Goal: Task Accomplishment & Management: Manage account settings

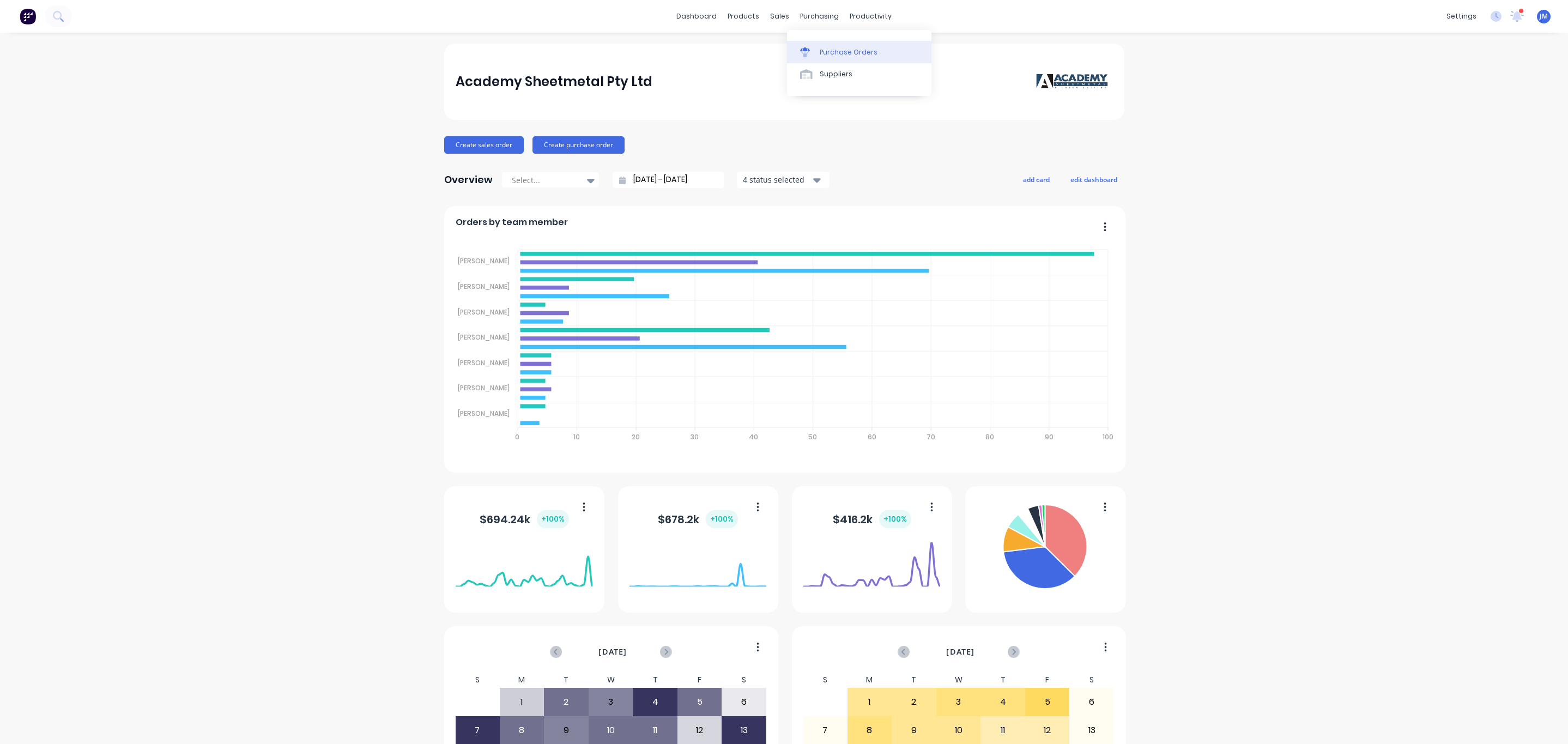
click at [841, 48] on div "Purchase Orders" at bounding box center [848, 52] width 58 height 10
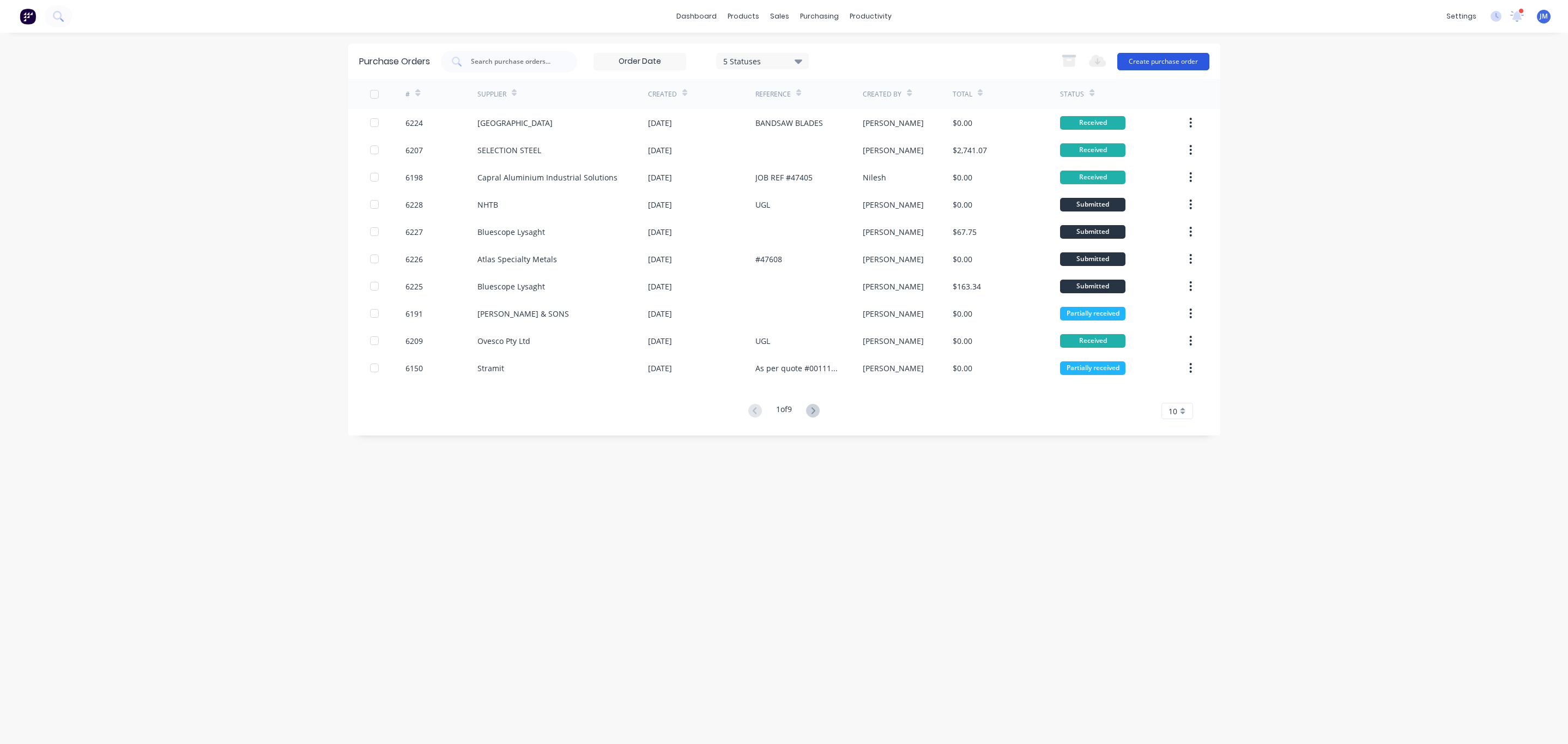
click at [1166, 56] on button "Create purchase order" at bounding box center [1163, 62] width 92 height 17
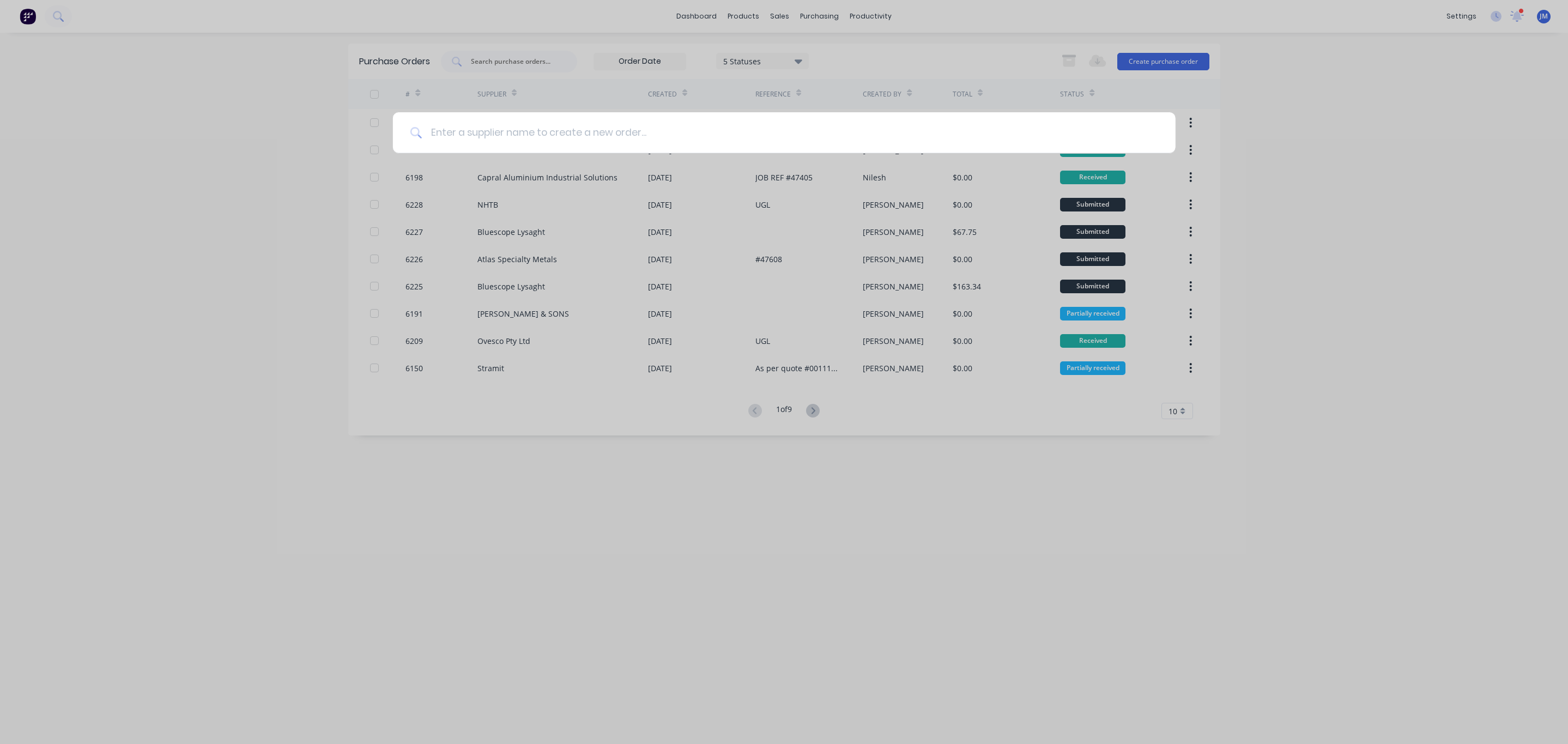
click at [492, 141] on input at bounding box center [790, 133] width 736 height 41
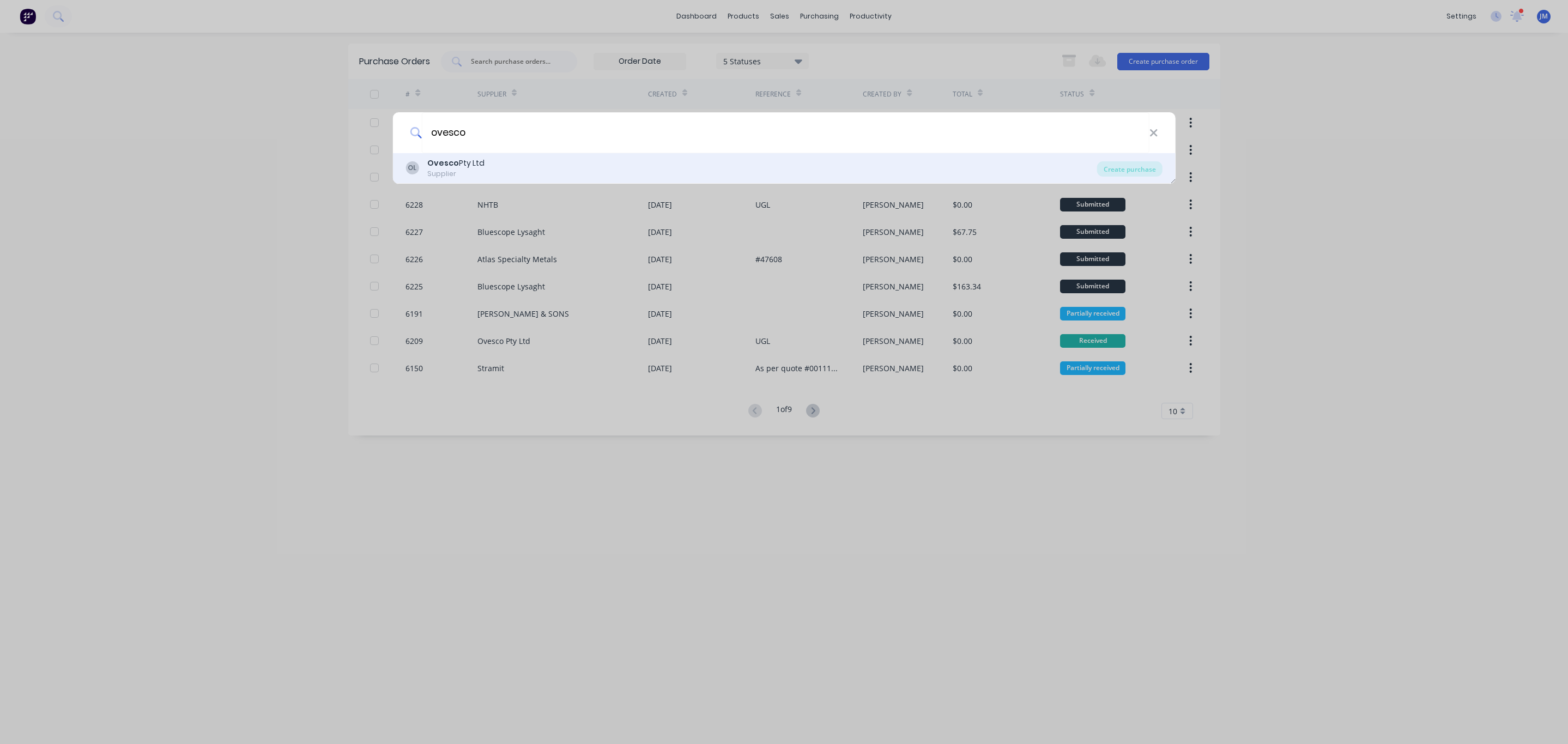
type input "ovesco"
click at [496, 174] on div "OL Ovesco Pty Ltd Supplier" at bounding box center [751, 168] width 692 height 22
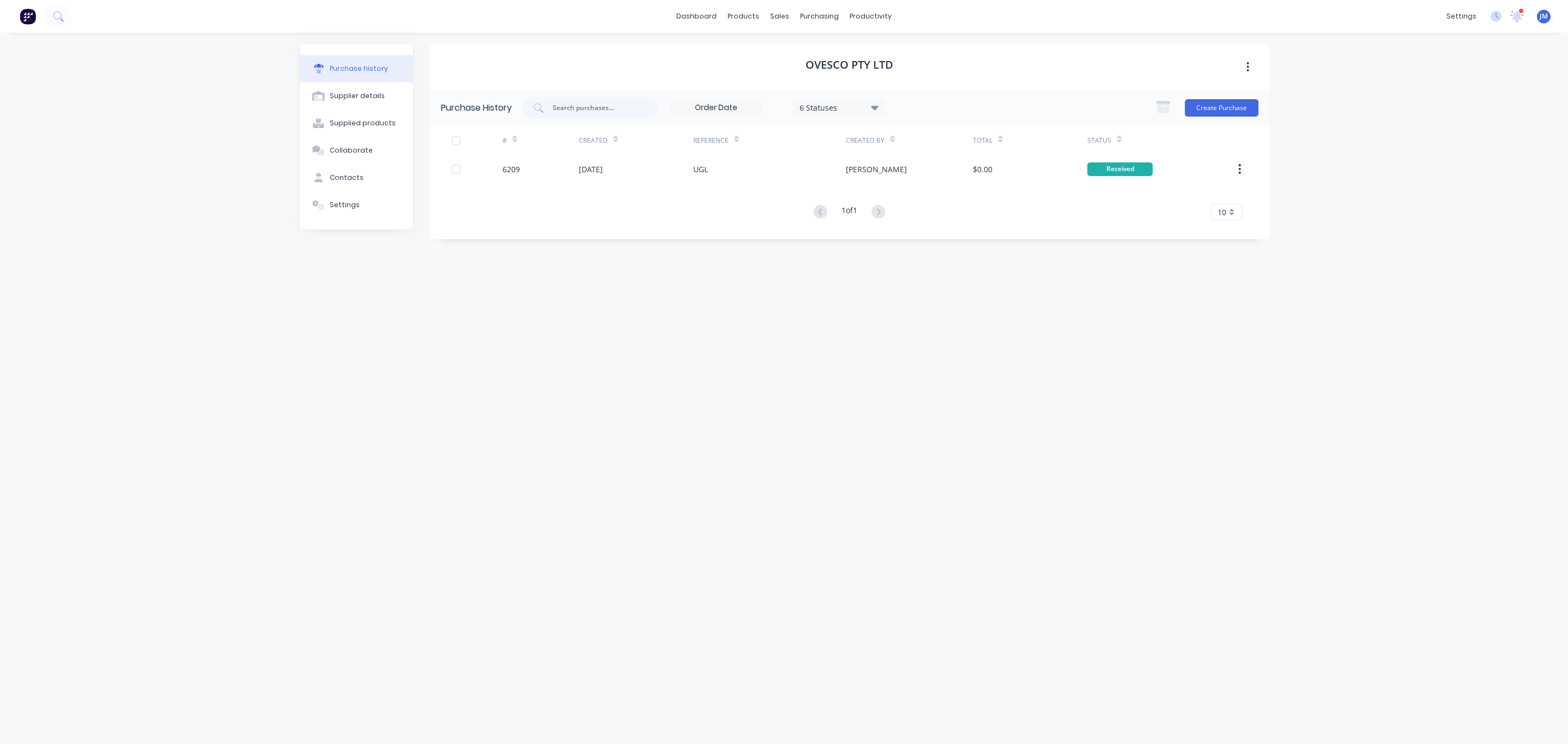
click at [1238, 94] on div "Purchase History 6 Statuses 6 Statuses Create Purchase" at bounding box center [849, 108] width 839 height 36
click at [1243, 168] on button "button" at bounding box center [1239, 169] width 26 height 20
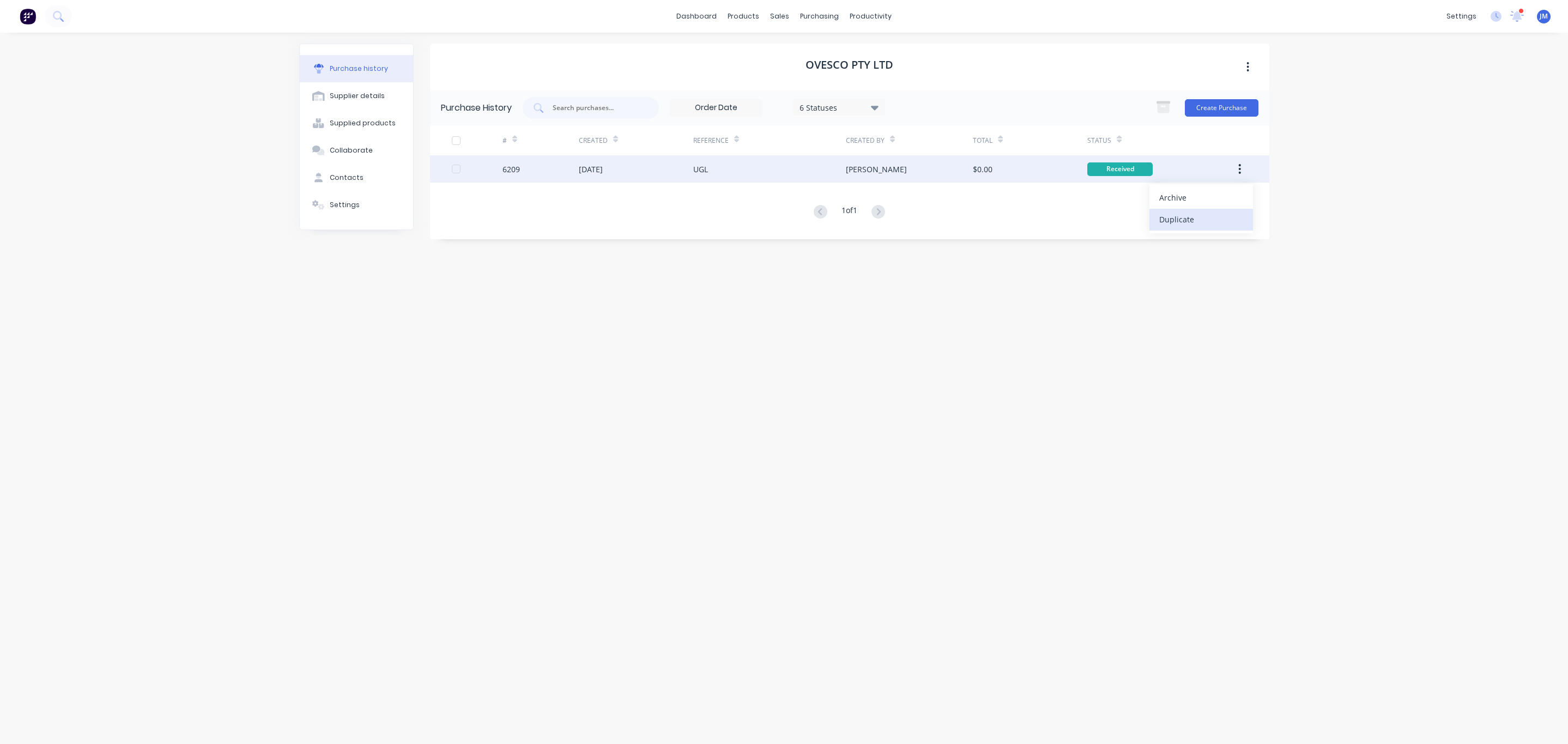
click at [1190, 217] on div "Duplicate" at bounding box center [1201, 219] width 84 height 15
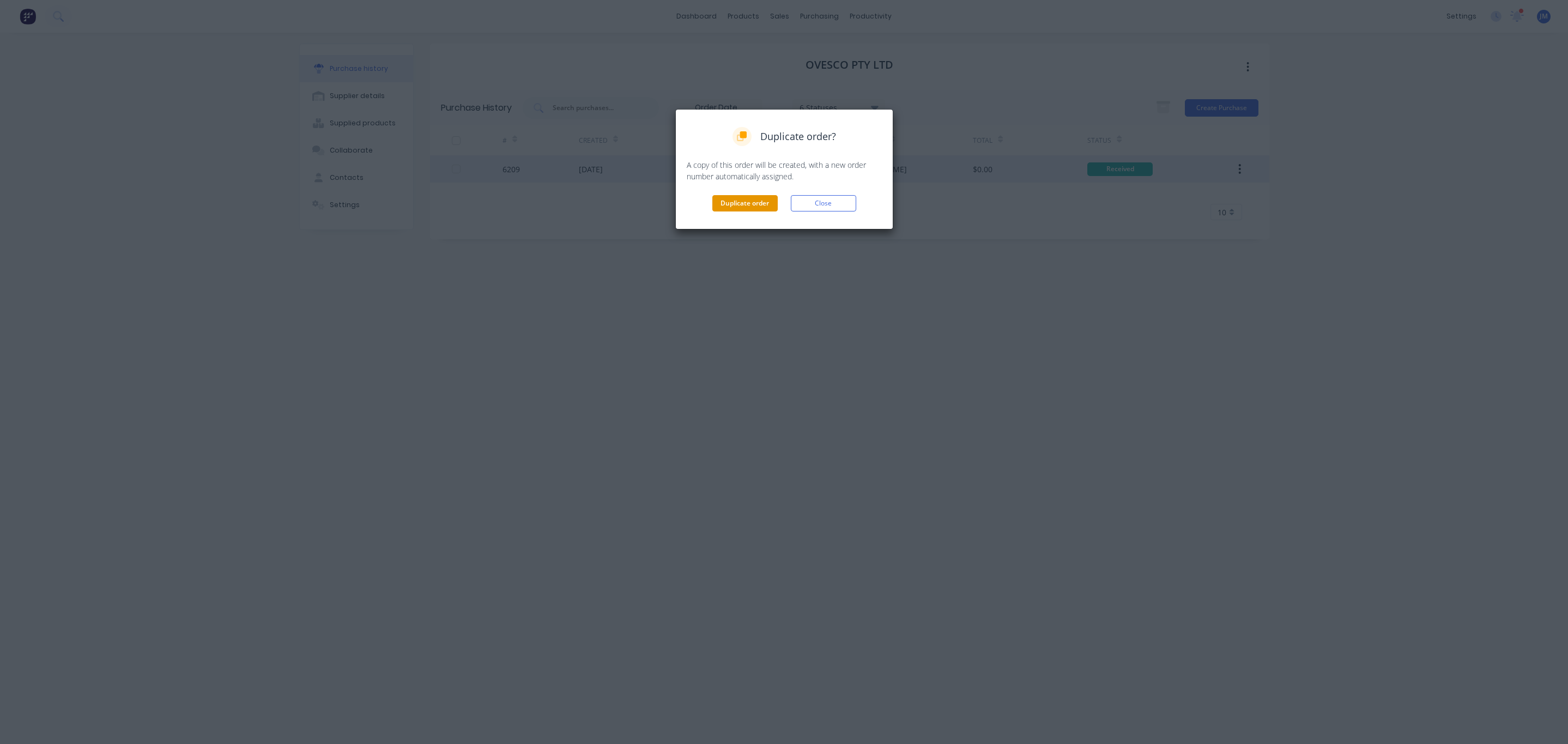
click at [743, 203] on button "Duplicate order" at bounding box center [745, 203] width 65 height 16
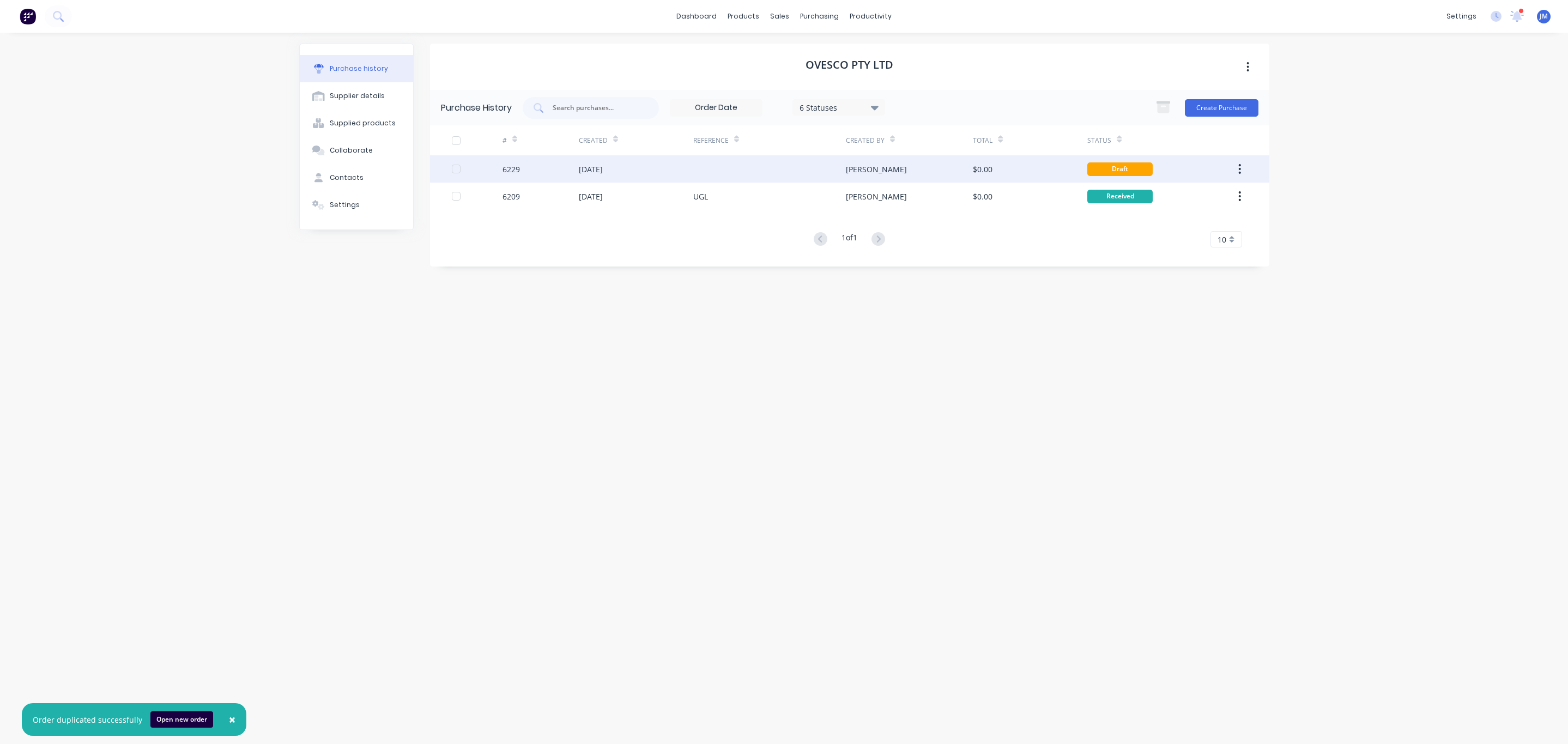
click at [687, 176] on div "[DATE]" at bounding box center [636, 169] width 114 height 28
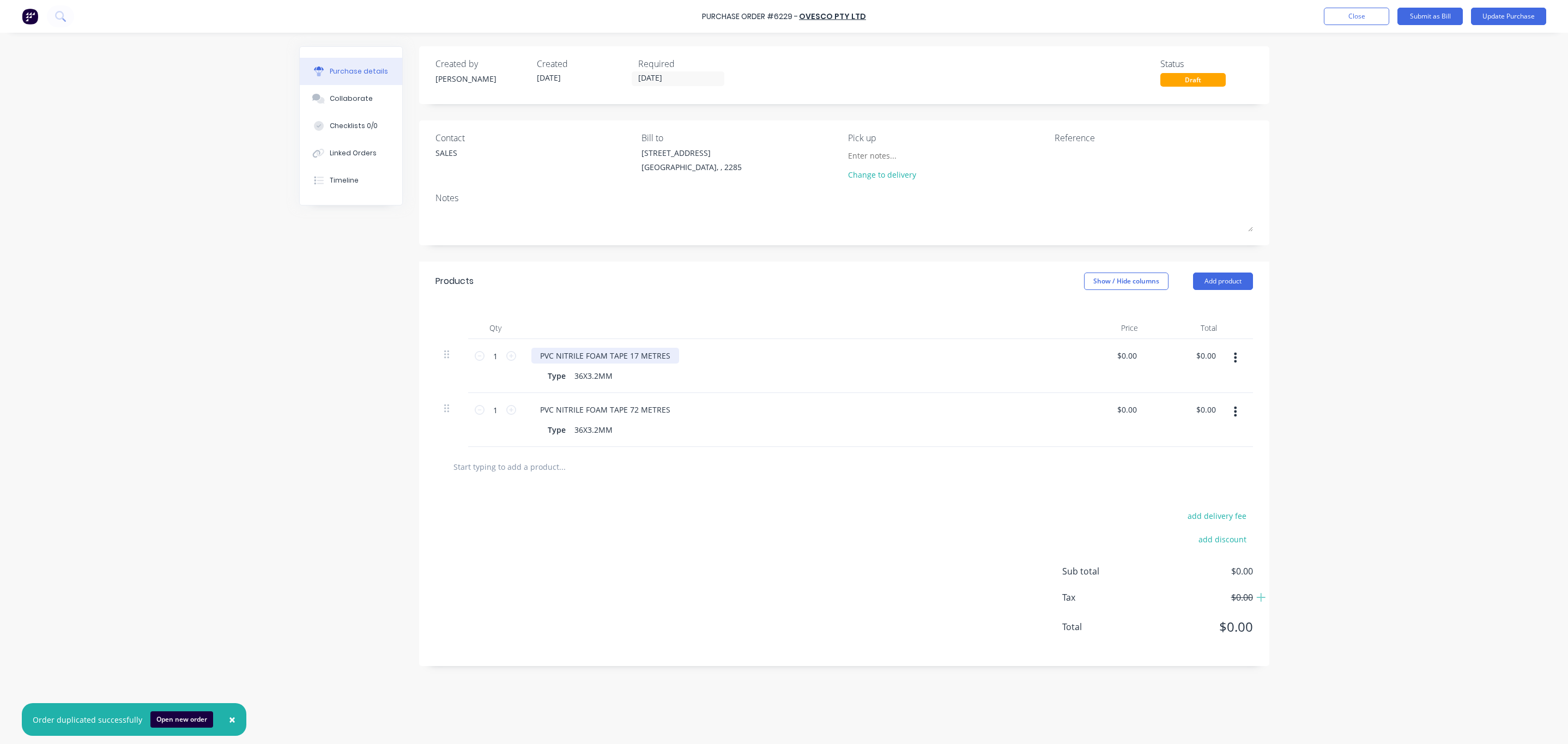
click at [617, 357] on div "PVC NITRILE FOAM TAPE 17 METRES" at bounding box center [605, 355] width 148 height 15
drag, startPoint x: 670, startPoint y: 357, endPoint x: 484, endPoint y: 358, distance: 186.0
click at [484, 358] on div "1 1 PVC NITRILE FOAM TAPE 17 METRES Type 36X3.2MM $0.00 $0.00 $0.00 $0.00" at bounding box center [844, 366] width 817 height 54
drag, startPoint x: 632, startPoint y: 396, endPoint x: 627, endPoint y: 381, distance: 15.8
click at [631, 396] on div "PVC NITRILE FOAM TAPE 72 METRES Type 36X3.2MM" at bounding box center [795, 420] width 545 height 54
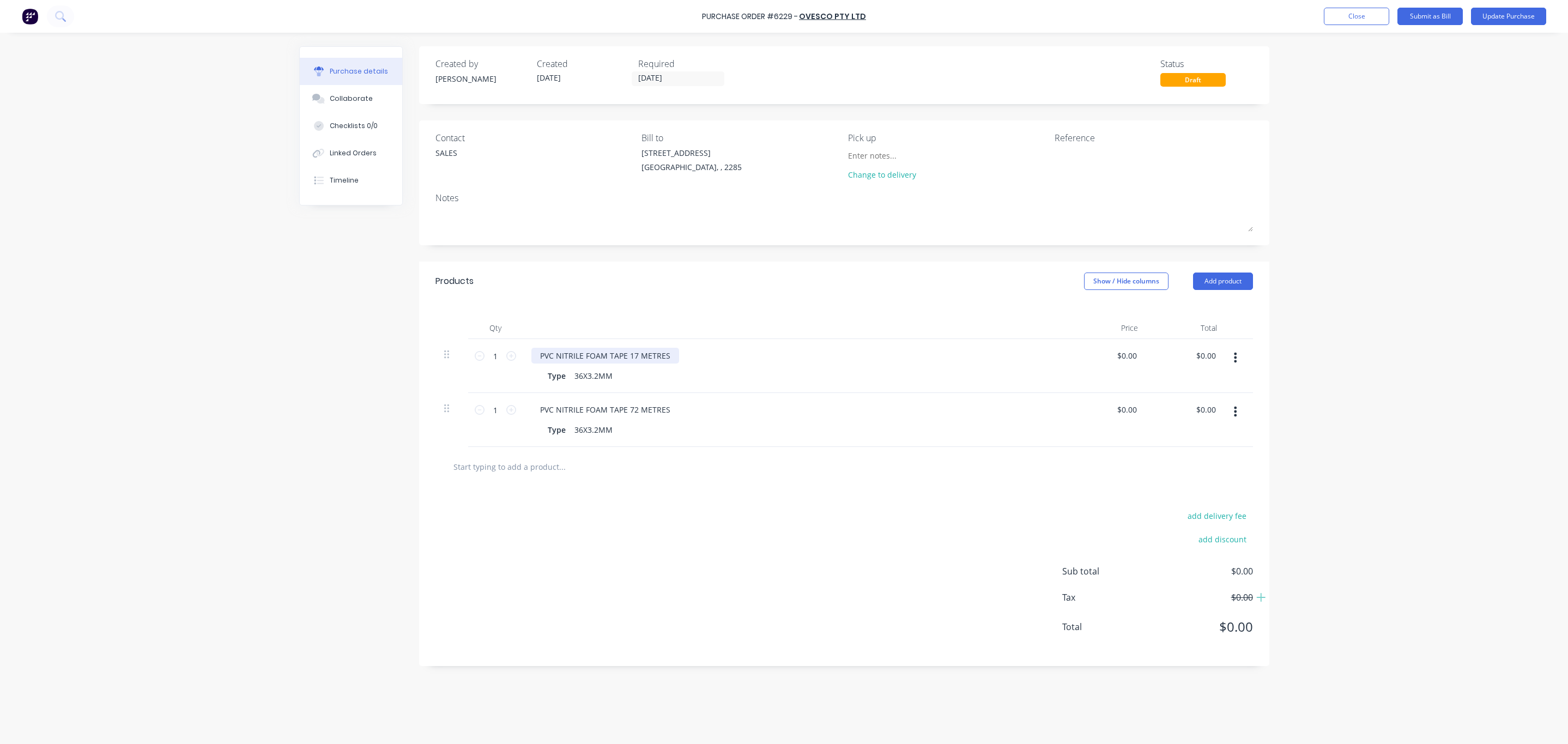
drag, startPoint x: 677, startPoint y: 360, endPoint x: 667, endPoint y: 363, distance: 10.4
click at [667, 363] on div "PVC NITRILE FOAM TAPE 17 METRES" at bounding box center [795, 355] width 527 height 15
drag, startPoint x: 674, startPoint y: 360, endPoint x: 214, endPoint y: 365, distance: 460.0
click at [237, 362] on div "Purchase Order #6229 - Ovesco Pty Ltd Add product Close Submit as Bill Update P…" at bounding box center [784, 372] width 1568 height 744
paste div
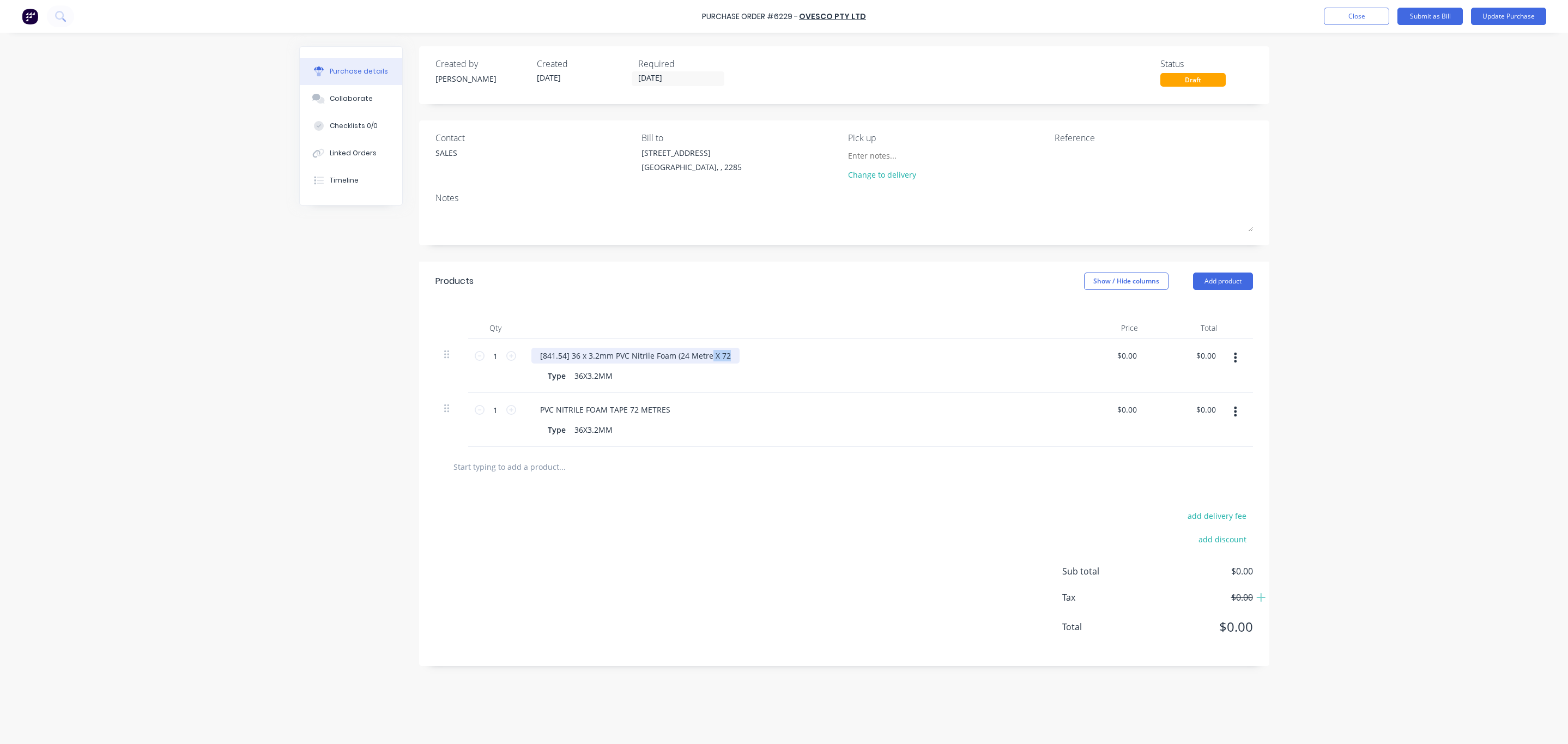
drag, startPoint x: 727, startPoint y: 357, endPoint x: 720, endPoint y: 358, distance: 7.1
click at [710, 358] on div "[841.54] 36 x 3.2mm PVC Nitrile Foam (24 Metre X 72" at bounding box center [635, 355] width 208 height 15
click at [1234, 412] on icon "button" at bounding box center [1235, 411] width 3 height 10
click at [1189, 505] on button "Delete" at bounding box center [1202, 506] width 93 height 22
click at [718, 350] on div "[841.54] 36 x 3.2mm PVC Nitrile Foam (24 Metre)" at bounding box center [628, 355] width 193 height 15
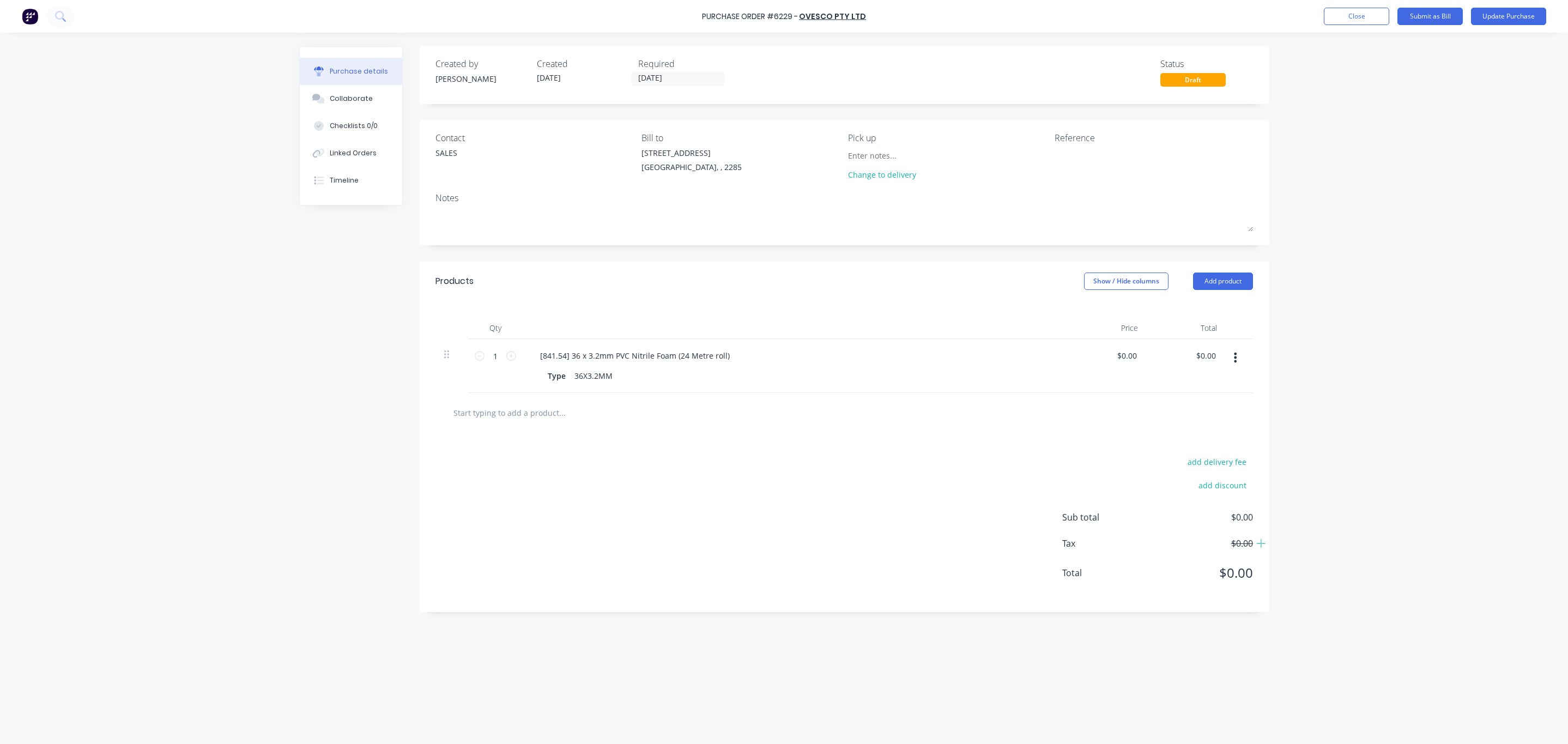
click at [744, 403] on div at bounding box center [607, 412] width 327 height 22
click at [1521, 17] on button "Update Purchase" at bounding box center [1508, 16] width 75 height 17
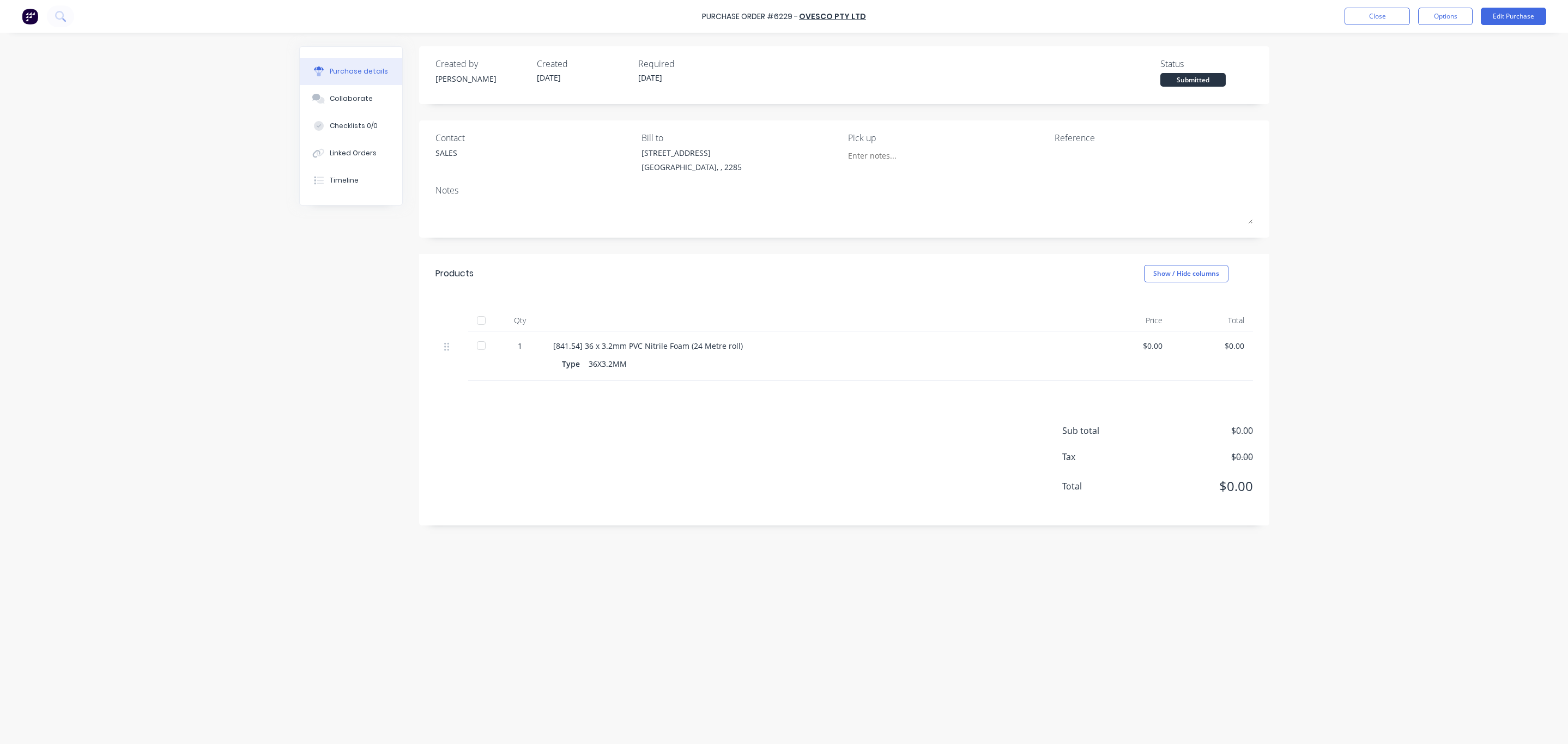
drag, startPoint x: 1521, startPoint y: 17, endPoint x: 1464, endPoint y: 139, distance: 134.7
click at [1467, 139] on div "Purchase Order #6229 - Ovesco Pty Ltd Close Options Edit Purchase Purchase deta…" at bounding box center [784, 372] width 1568 height 744
drag, startPoint x: 1462, startPoint y: 10, endPoint x: 1454, endPoint y: 24, distance: 16.1
click at [1462, 12] on button "Options" at bounding box center [1445, 16] width 54 height 17
click at [1411, 38] on div "Print / Email" at bounding box center [1420, 44] width 84 height 15
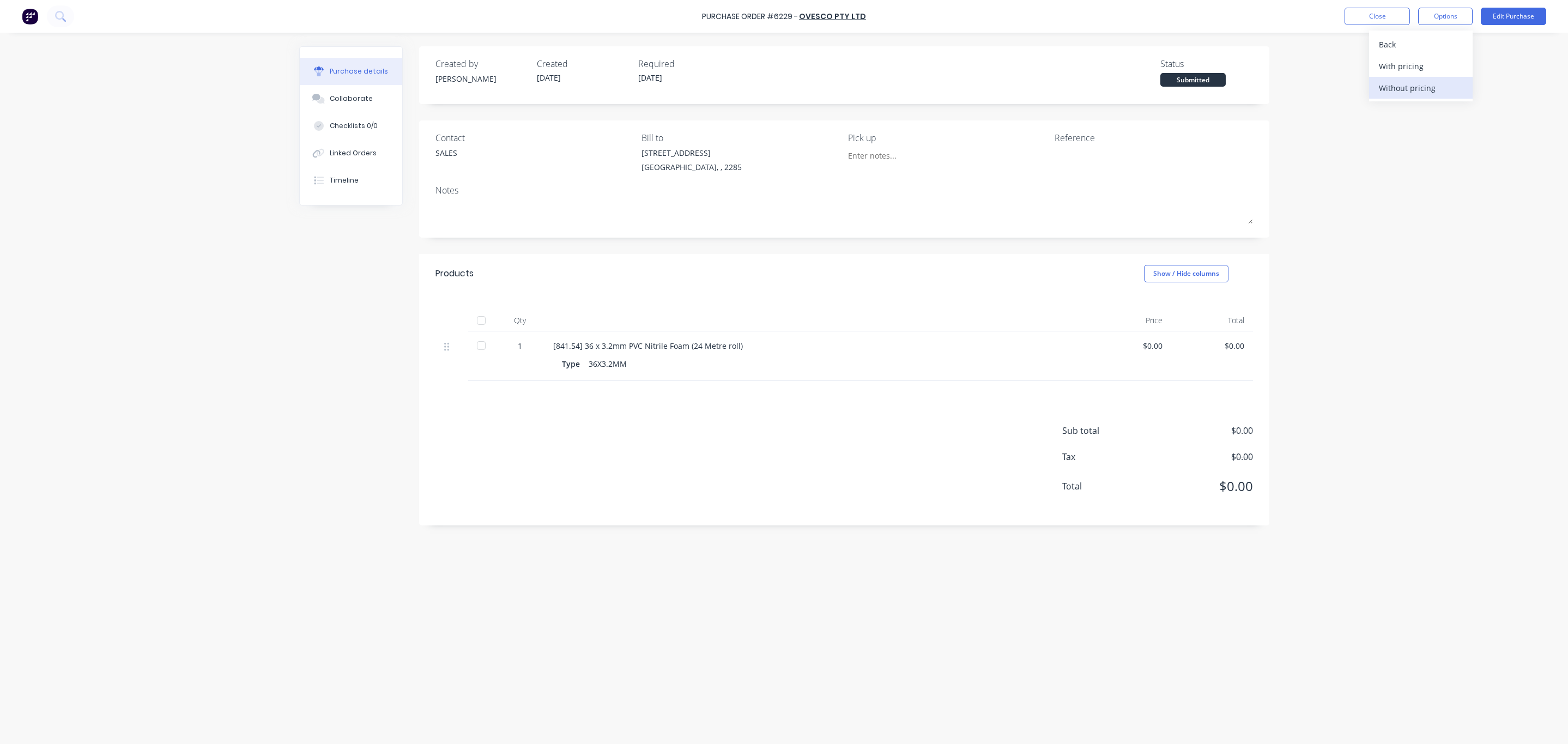
drag, startPoint x: 1401, startPoint y: 84, endPoint x: 1410, endPoint y: 88, distance: 9.8
click at [1410, 88] on div "Without pricing" at bounding box center [1420, 87] width 84 height 15
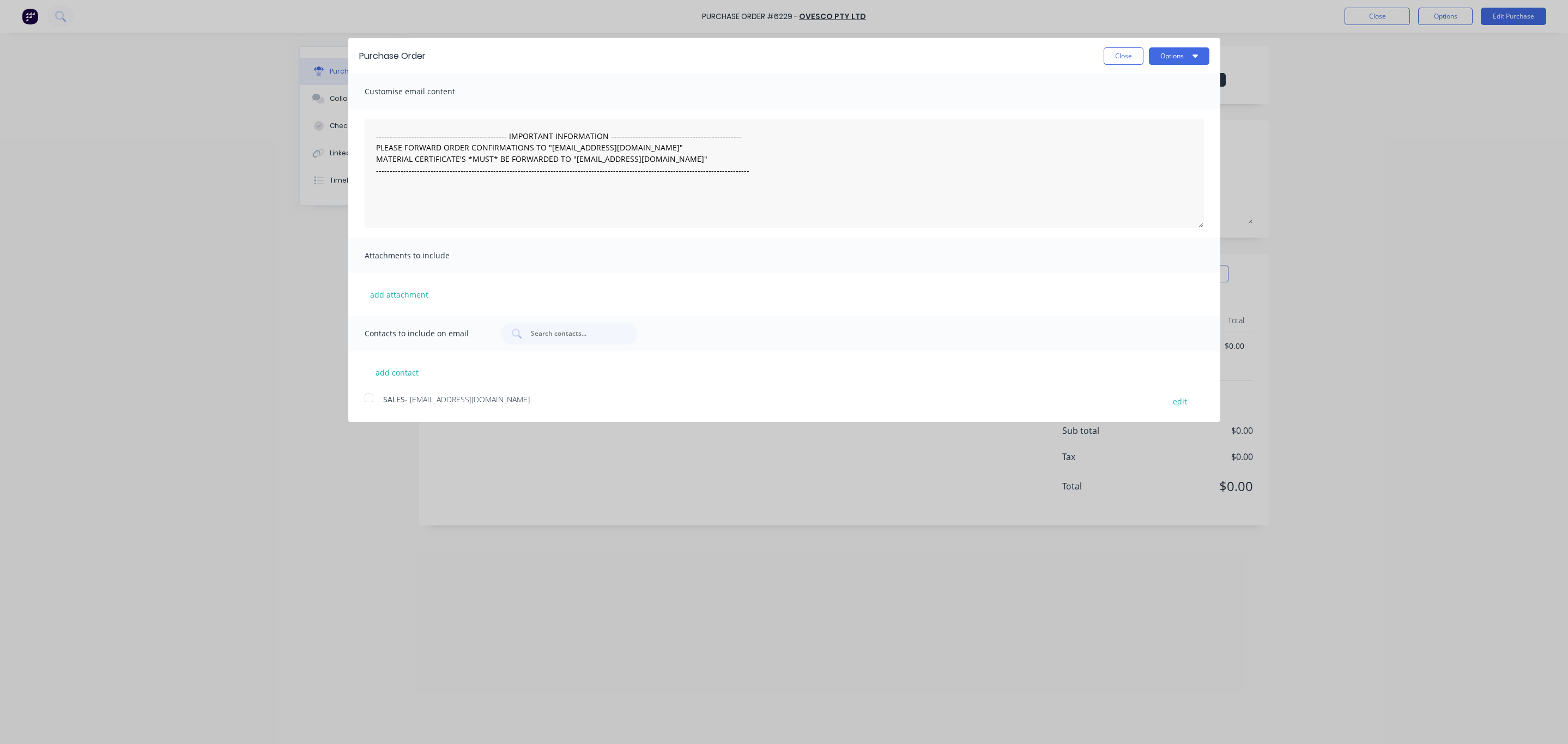
click at [365, 388] on div at bounding box center [369, 398] width 22 height 22
click at [1120, 50] on button "Close" at bounding box center [1123, 56] width 40 height 17
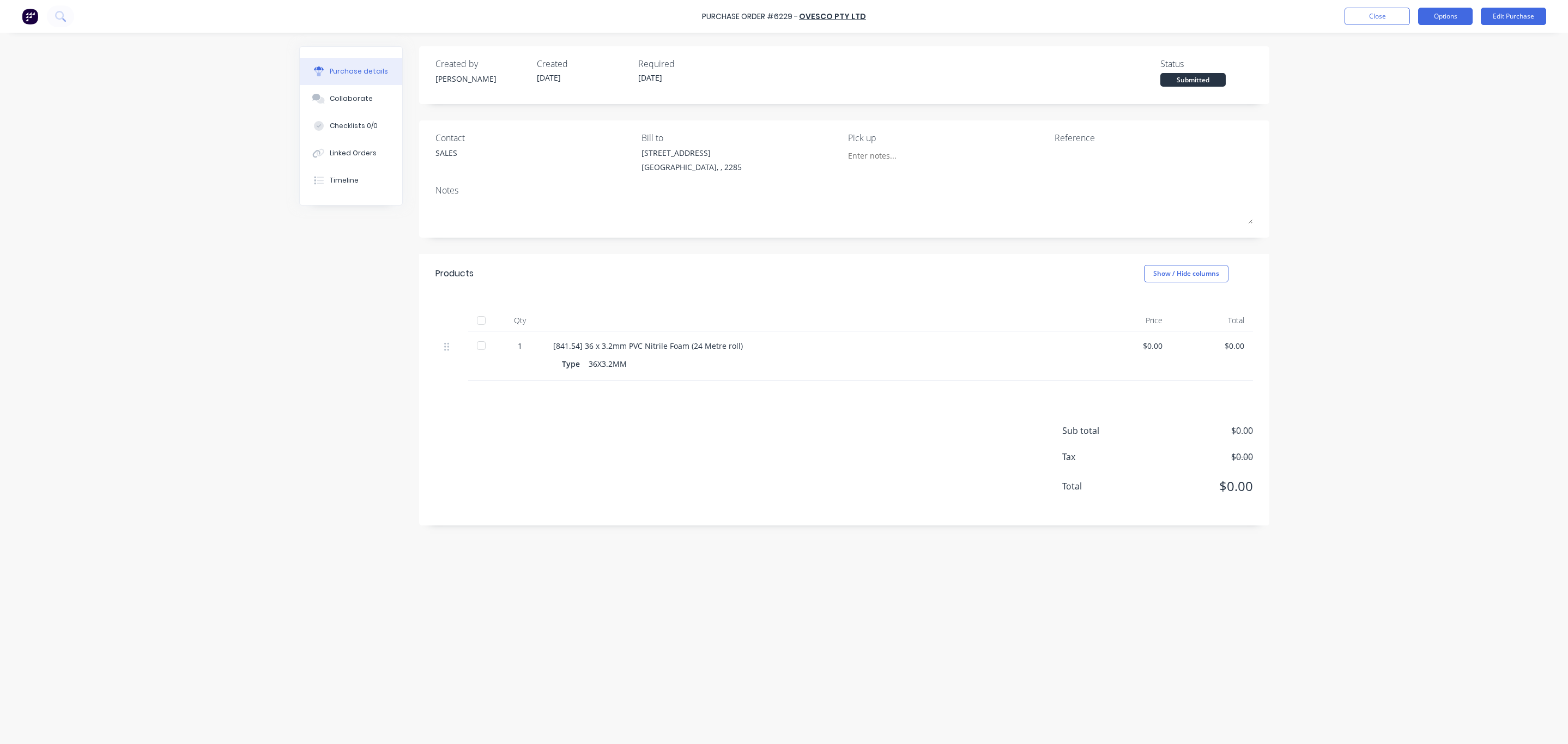
click at [1462, 22] on button "Options" at bounding box center [1445, 16] width 54 height 17
click at [1423, 42] on div "Print / Email" at bounding box center [1420, 44] width 84 height 15
click at [1416, 82] on div "Without pricing" at bounding box center [1420, 87] width 84 height 15
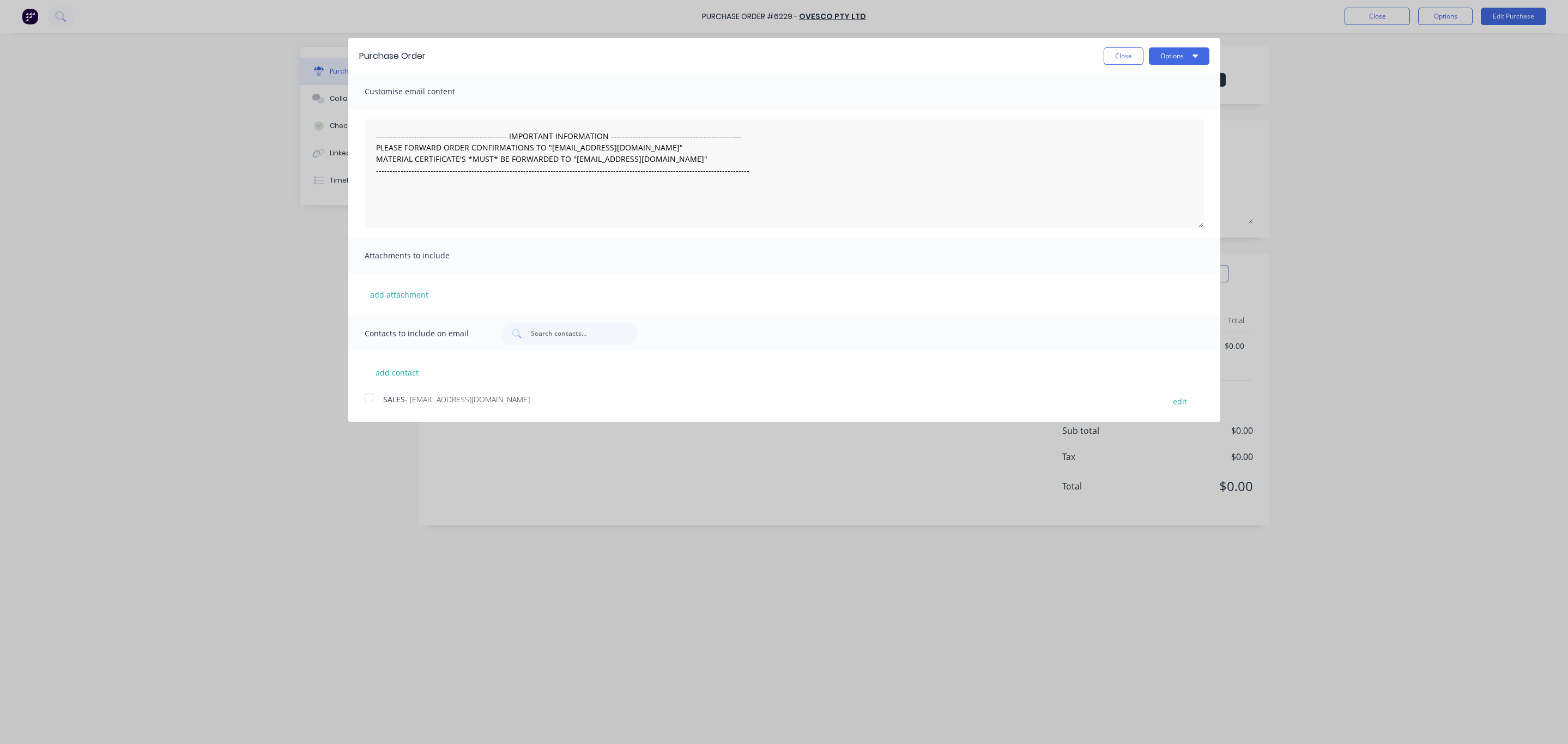
drag, startPoint x: 366, startPoint y: 399, endPoint x: 450, endPoint y: 354, distance: 95.3
click at [365, 399] on div at bounding box center [369, 398] width 22 height 22
click at [1164, 53] on button "Options" at bounding box center [1179, 56] width 61 height 17
click at [1154, 108] on div "Email" at bounding box center [1157, 105] width 84 height 15
